Goal: Transaction & Acquisition: Purchase product/service

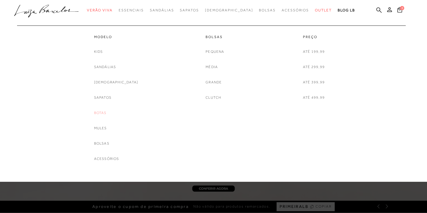
click at [107, 113] on link "Botas" at bounding box center [100, 113] width 13 height 6
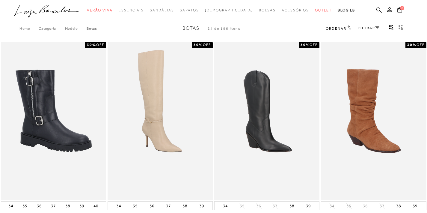
click at [375, 27] on icon at bounding box center [377, 27] width 4 height 3
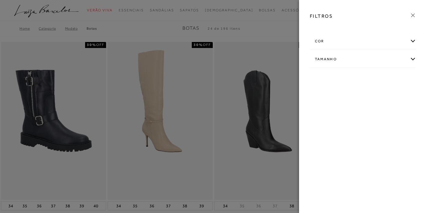
click at [411, 59] on div "Tamanho" at bounding box center [363, 59] width 106 height 16
click at [318, 90] on label "38" at bounding box center [322, 94] width 14 height 13
click at [318, 92] on input "38" at bounding box center [317, 95] width 6 height 6
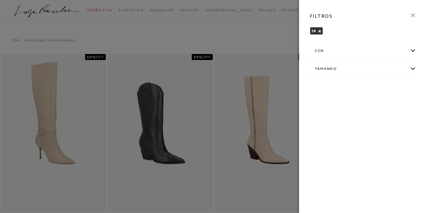
click at [415, 16] on icon at bounding box center [412, 15] width 7 height 7
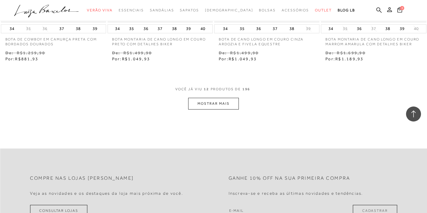
scroll to position [583, 0]
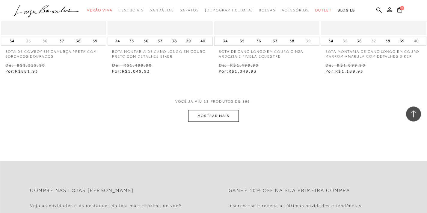
click at [211, 115] on button "MOSTRAR MAIS" at bounding box center [213, 116] width 50 height 12
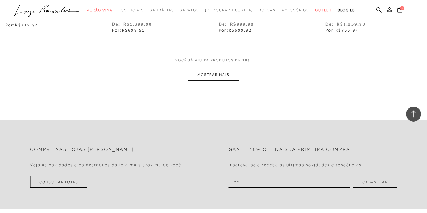
scroll to position [1209, 0]
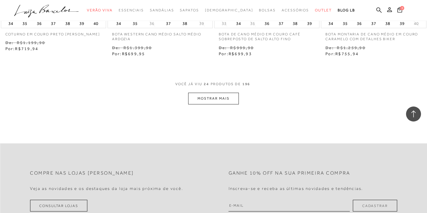
click at [215, 99] on button "MOSTRAR MAIS" at bounding box center [213, 99] width 50 height 12
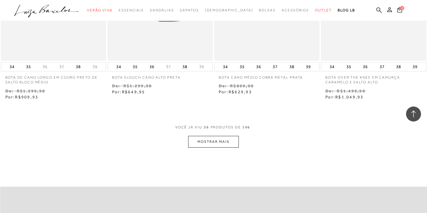
scroll to position [1783, 0]
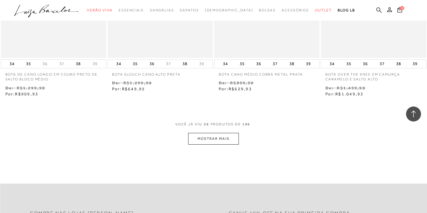
click at [223, 133] on button "MOSTRAR MAIS" at bounding box center [213, 139] width 50 height 12
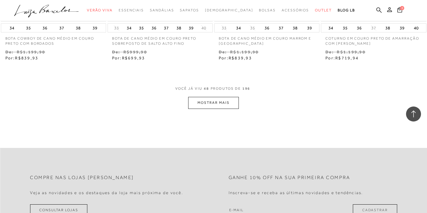
scroll to position [2437, 0]
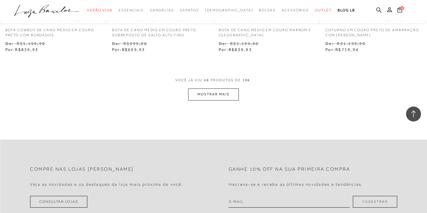
click at [215, 91] on button "MOSTRAR MAIS" at bounding box center [213, 94] width 50 height 12
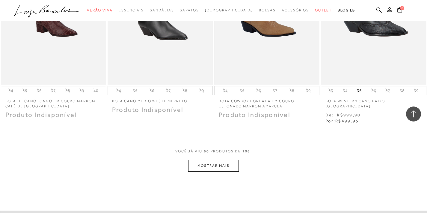
scroll to position [2975, 0]
click at [205, 159] on button "MOSTRAR MAIS" at bounding box center [213, 165] width 50 height 12
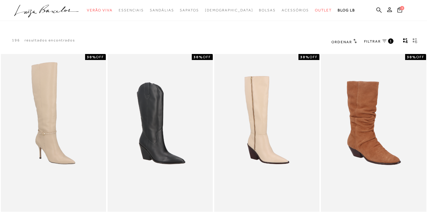
scroll to position [0, 0]
click at [341, 45] on h2 "Ordenar" at bounding box center [343, 42] width 25 height 6
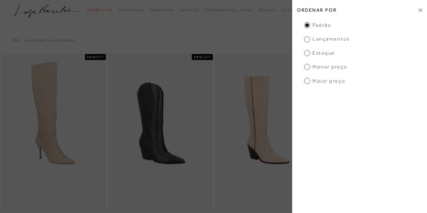
click at [325, 53] on span "Estoque" at bounding box center [319, 53] width 31 height 7
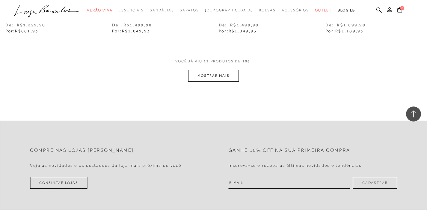
scroll to position [608, 0]
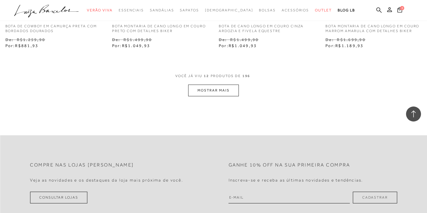
click at [207, 90] on button "MOSTRAR MAIS" at bounding box center [213, 90] width 50 height 12
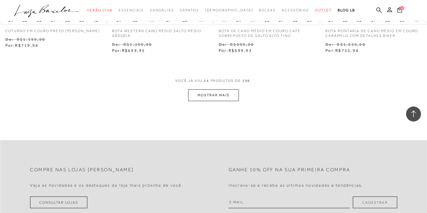
scroll to position [1219, 0]
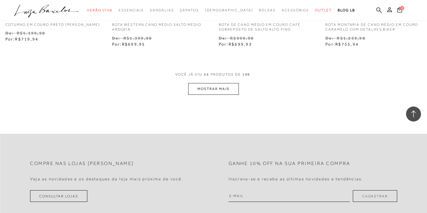
click at [207, 89] on button "MOSTRAR MAIS" at bounding box center [213, 89] width 50 height 12
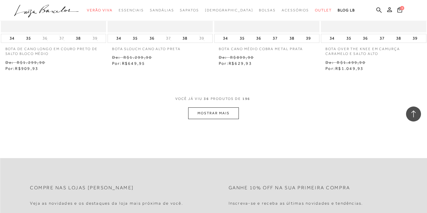
scroll to position [1809, 0]
click at [214, 111] on button "MOSTRAR MAIS" at bounding box center [213, 113] width 50 height 12
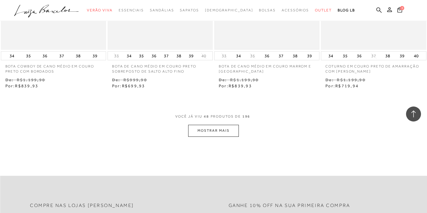
scroll to position [2414, 0]
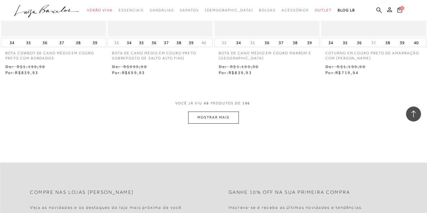
click at [227, 111] on button "MOSTRAR MAIS" at bounding box center [213, 117] width 50 height 12
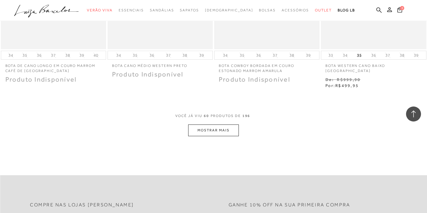
scroll to position [3011, 0]
click at [221, 124] on button "MOSTRAR MAIS" at bounding box center [213, 130] width 50 height 12
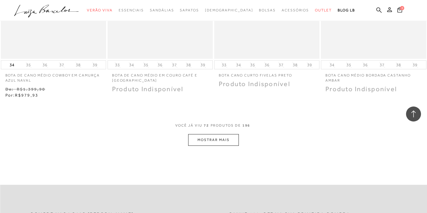
scroll to position [3618, 0]
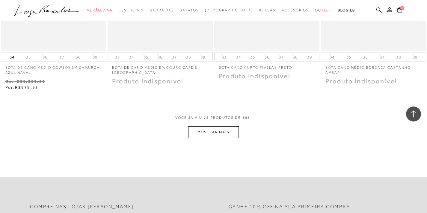
click at [223, 126] on button "MOSTRAR MAIS" at bounding box center [213, 132] width 50 height 12
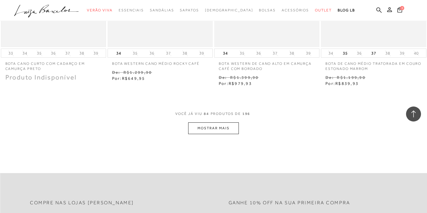
scroll to position [4229, 0]
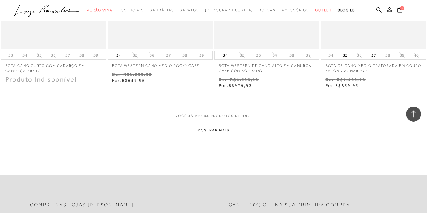
click at [203, 124] on button "MOSTRAR MAIS" at bounding box center [213, 130] width 50 height 12
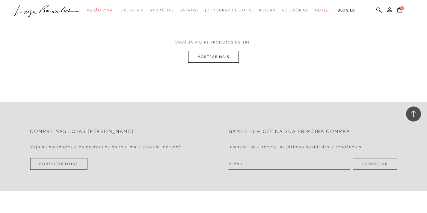
scroll to position [4910, 0]
